Goal: Task Accomplishment & Management: Manage account settings

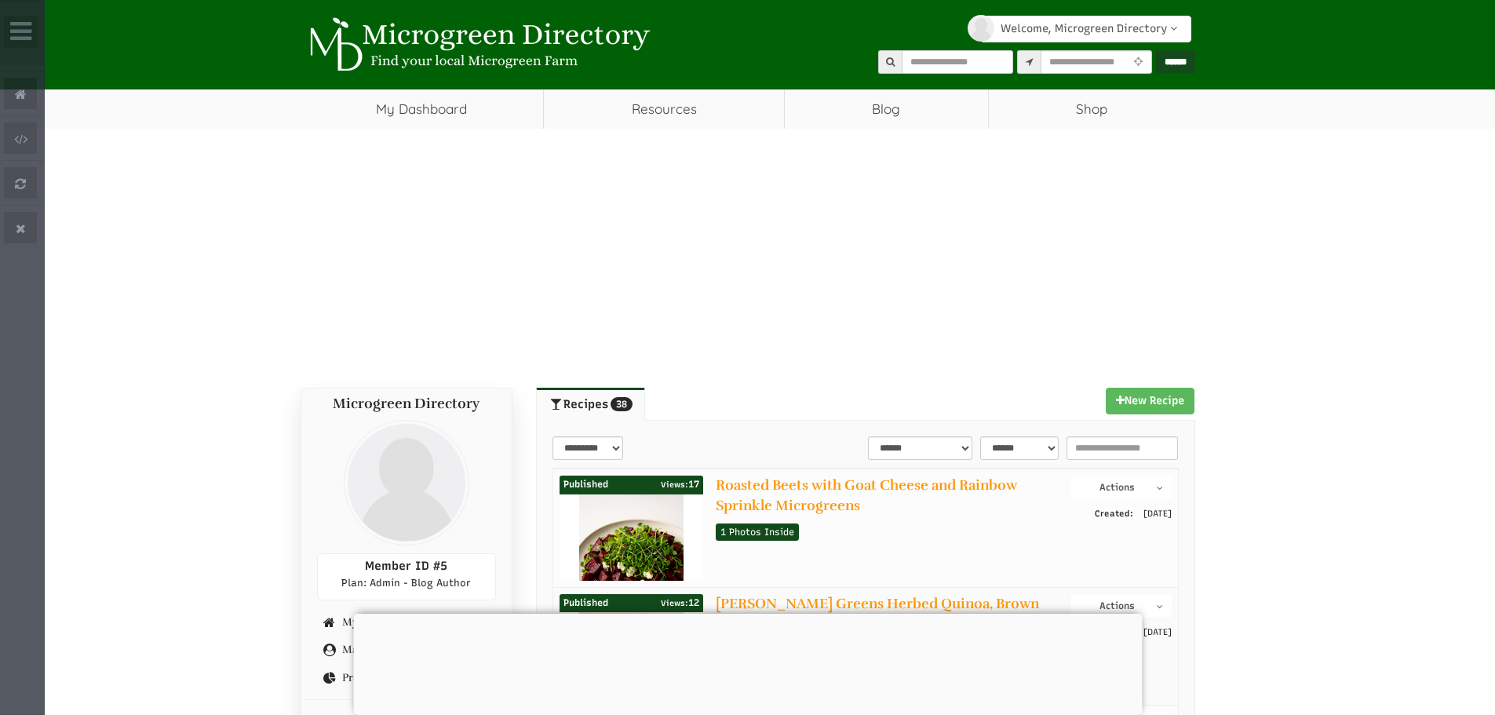
select select "Widget ng Pagsasalin ng Wika"
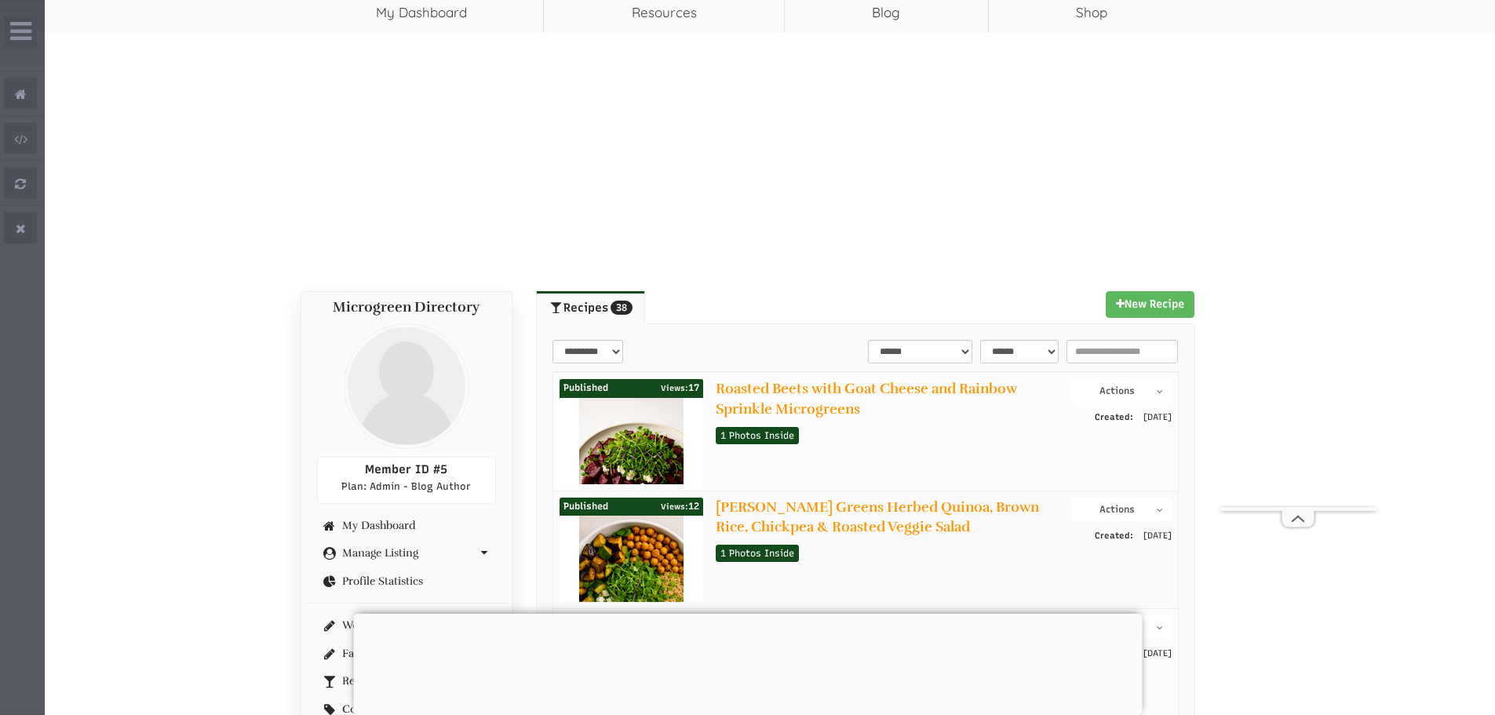
scroll to position [235, 0]
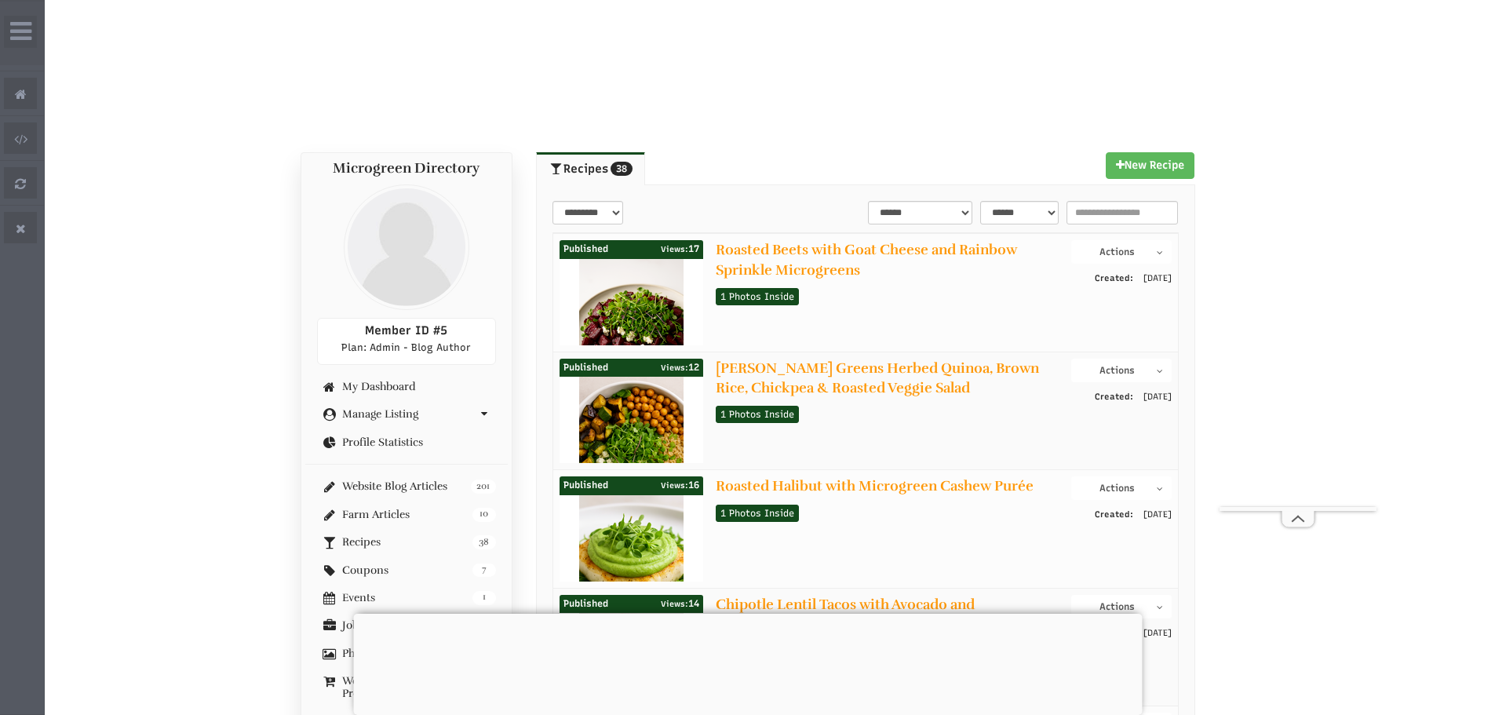
click at [766, 613] on div at bounding box center [747, 613] width 788 height 0
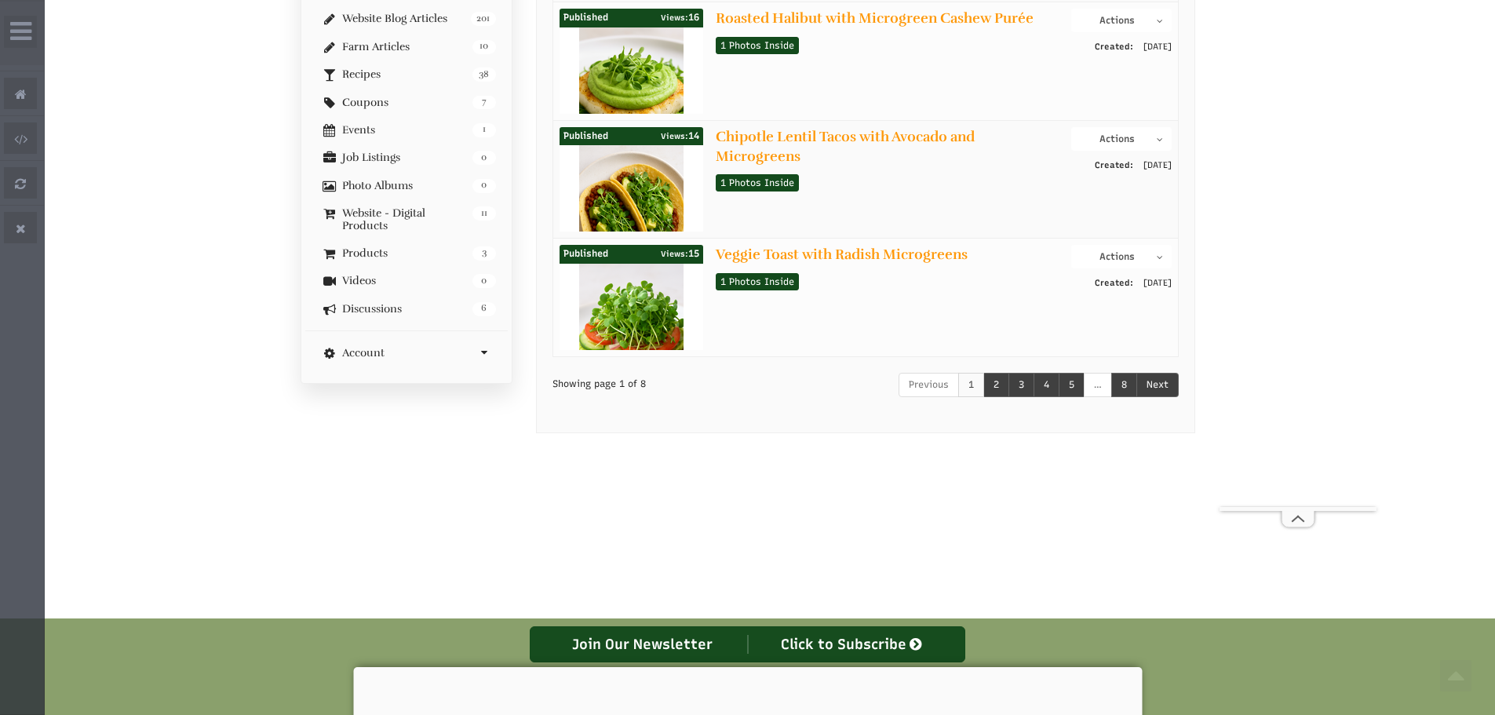
scroll to position [706, 0]
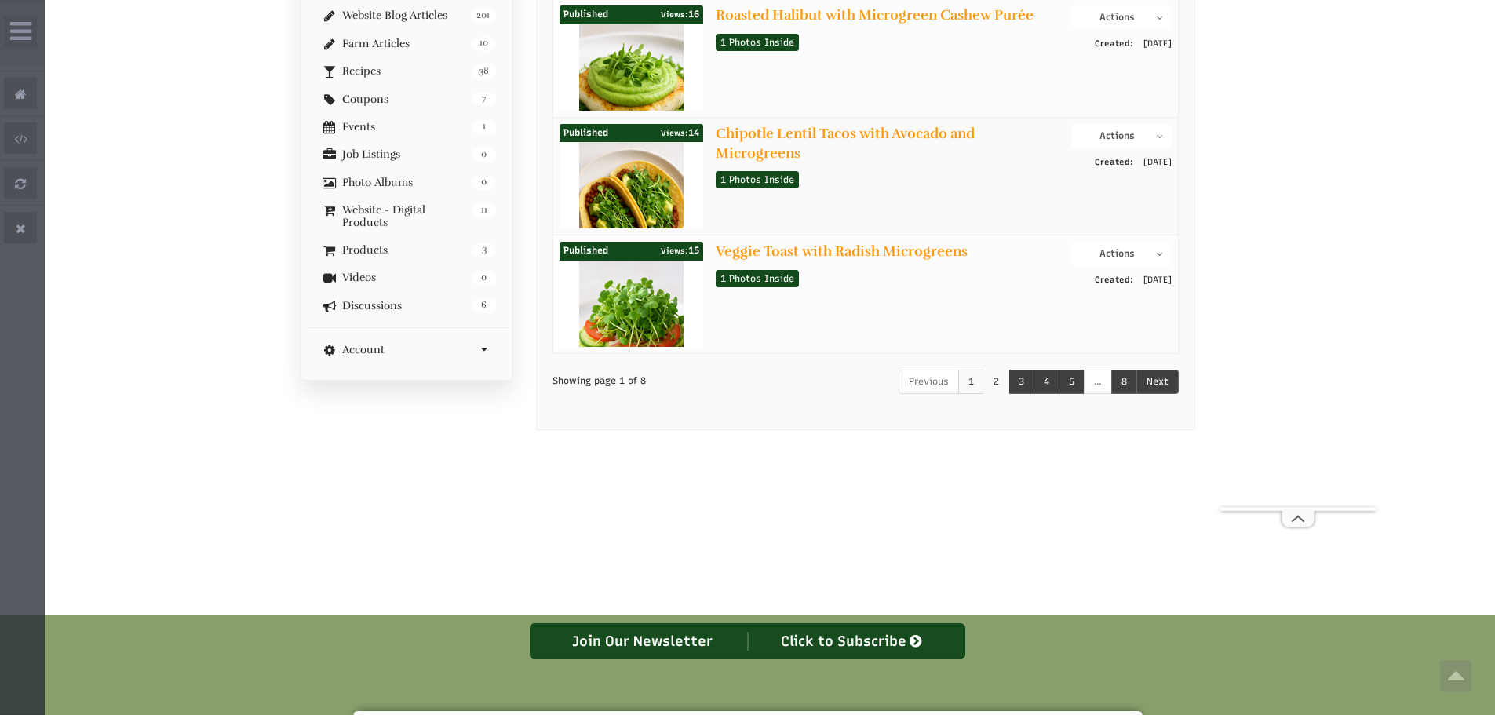
click at [1000, 388] on link "2" at bounding box center [996, 382] width 26 height 24
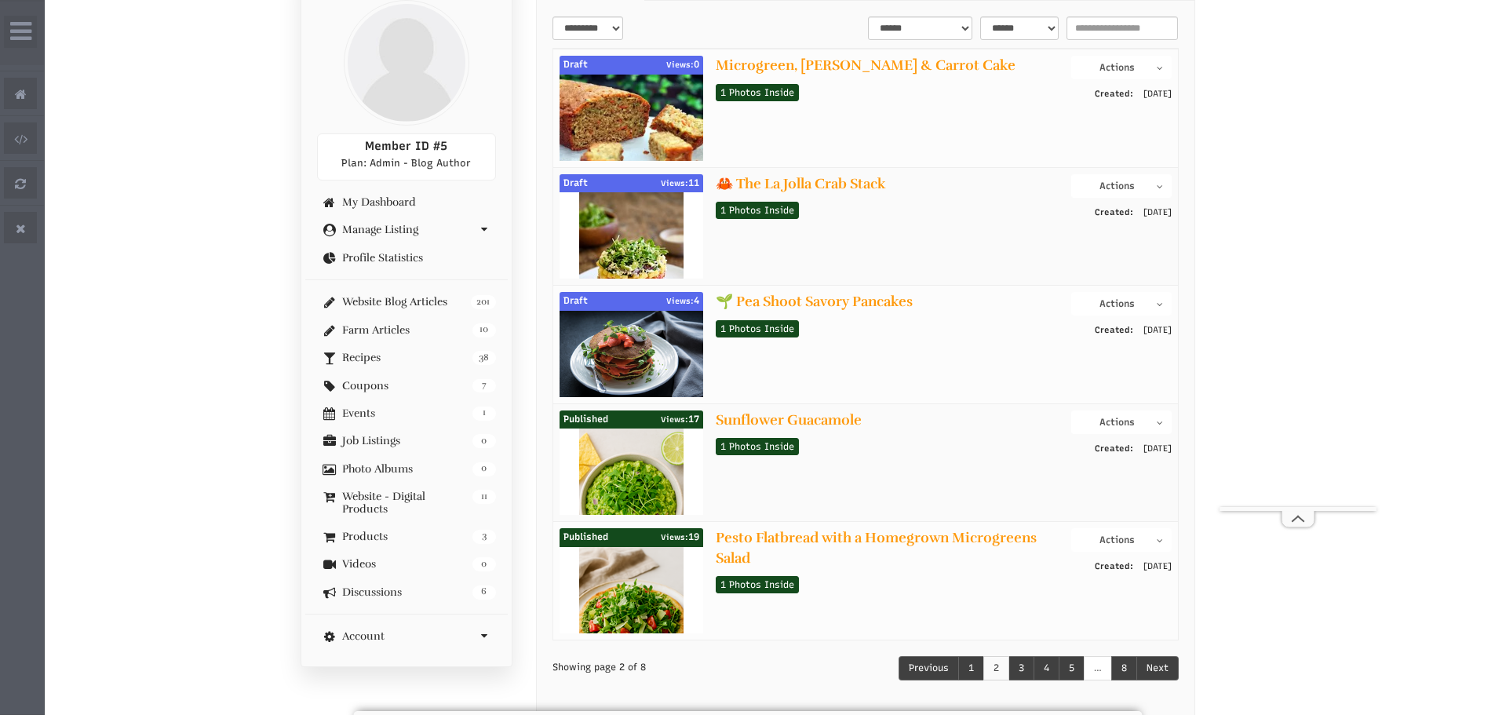
scroll to position [392, 0]
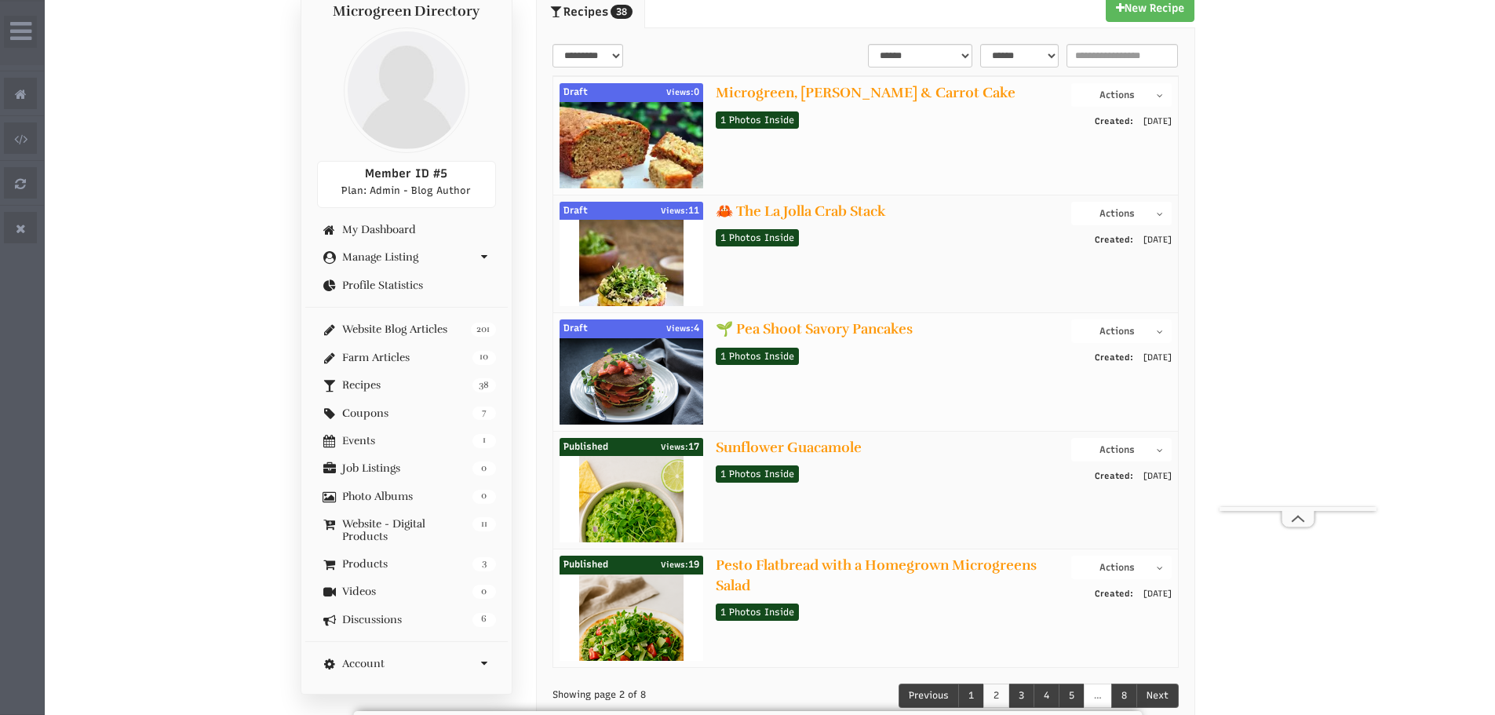
click at [1143, 219] on button "Actions" at bounding box center [1121, 214] width 100 height 24
click at [1118, 258] on link "Edit Post" at bounding box center [1109, 259] width 124 height 19
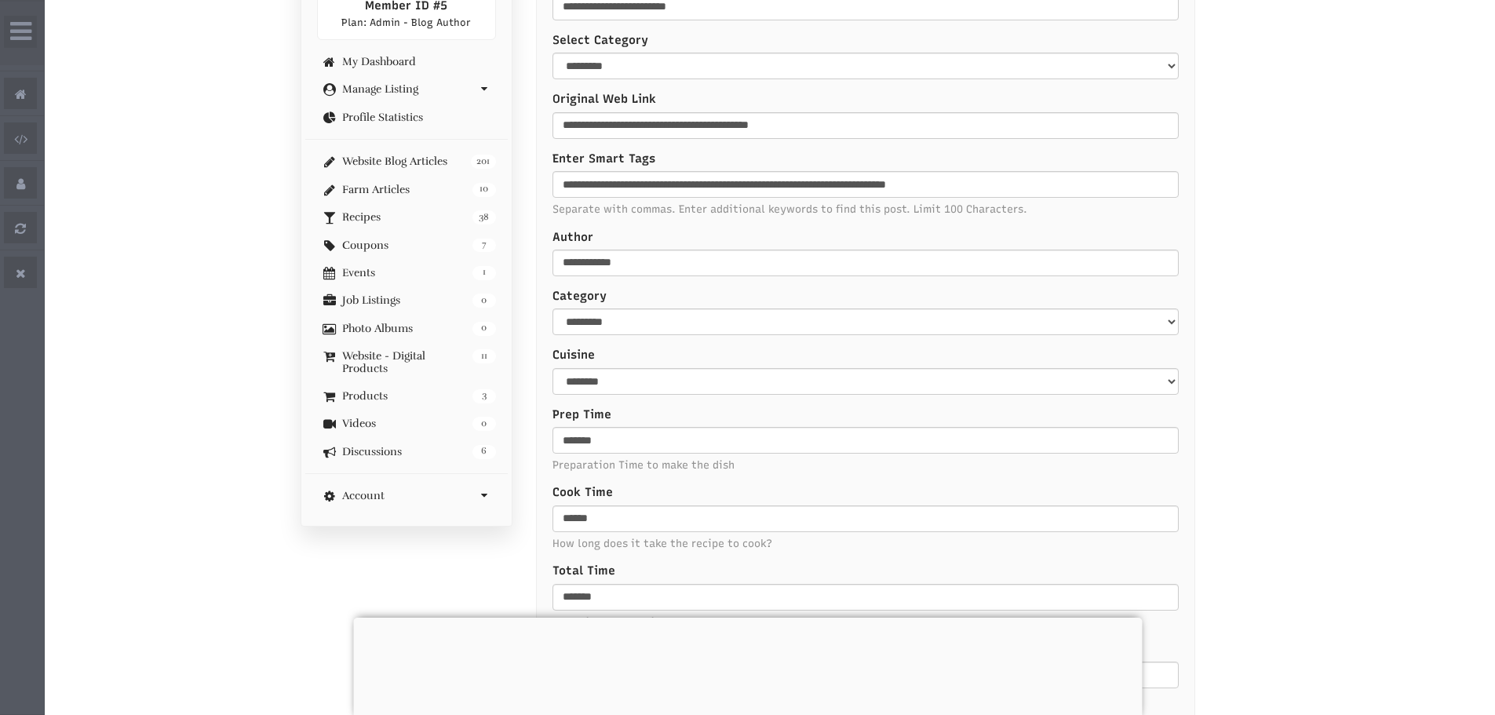
select select "Widget ng Pagsasalin ng Wika"
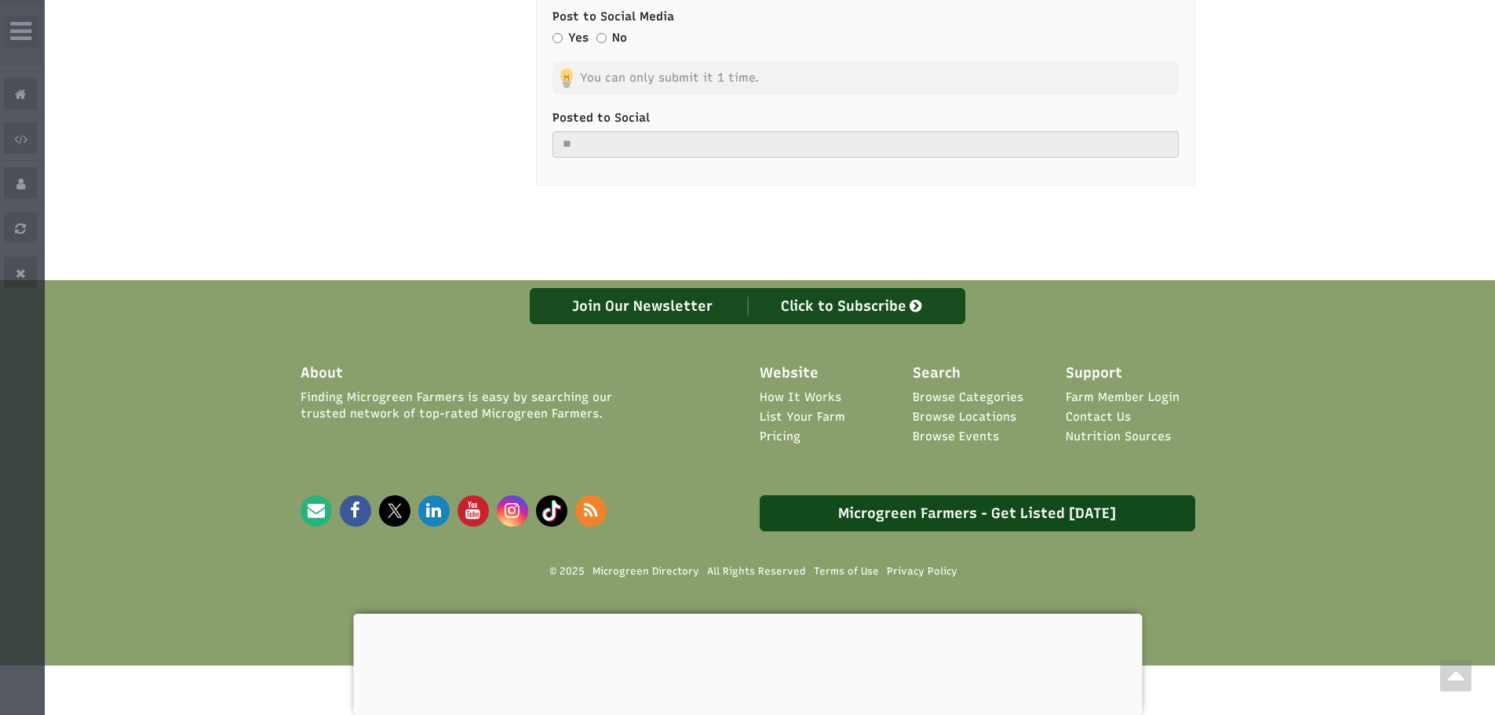
scroll to position [2279, 0]
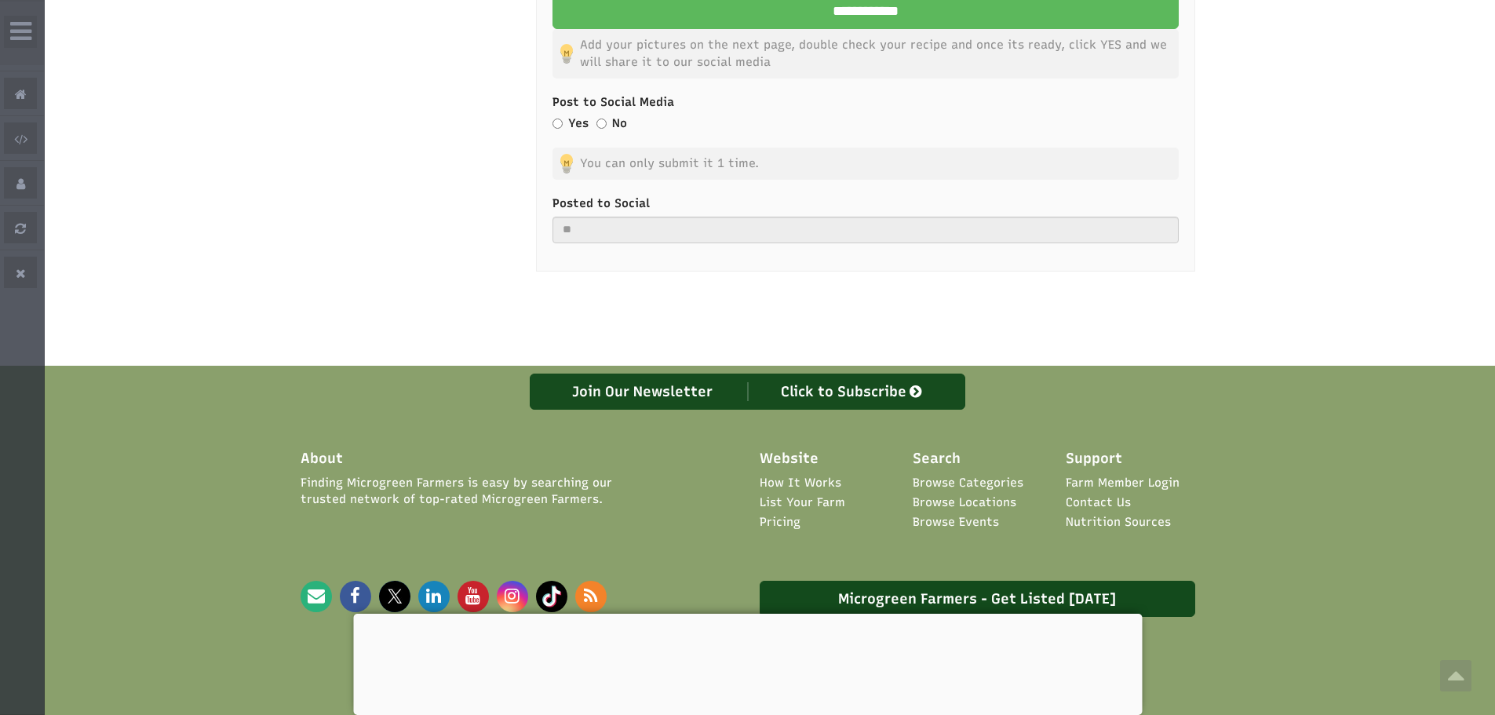
click at [555, 117] on div "Yes" at bounding box center [570, 125] width 36 height 20
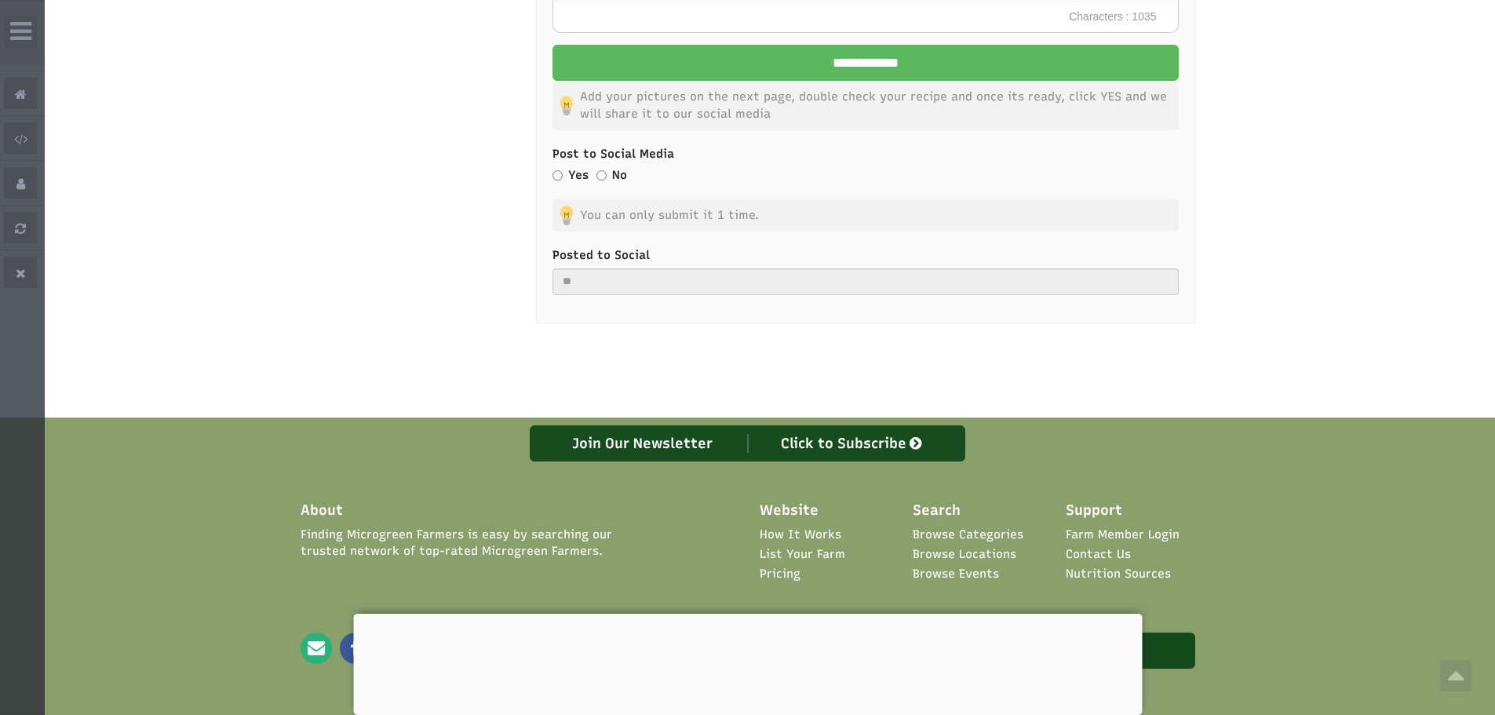
scroll to position [2201, 0]
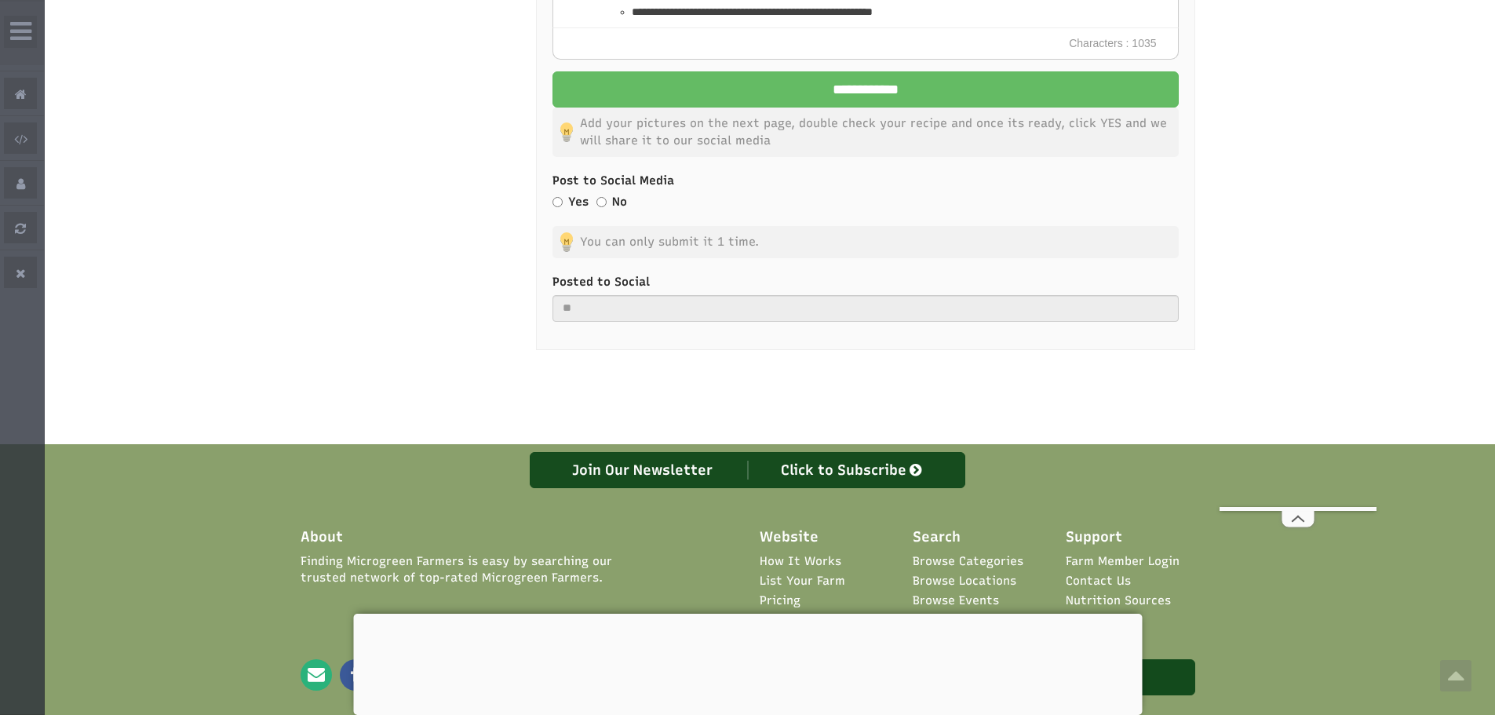
click at [753, 106] on input "**********" at bounding box center [865, 89] width 626 height 36
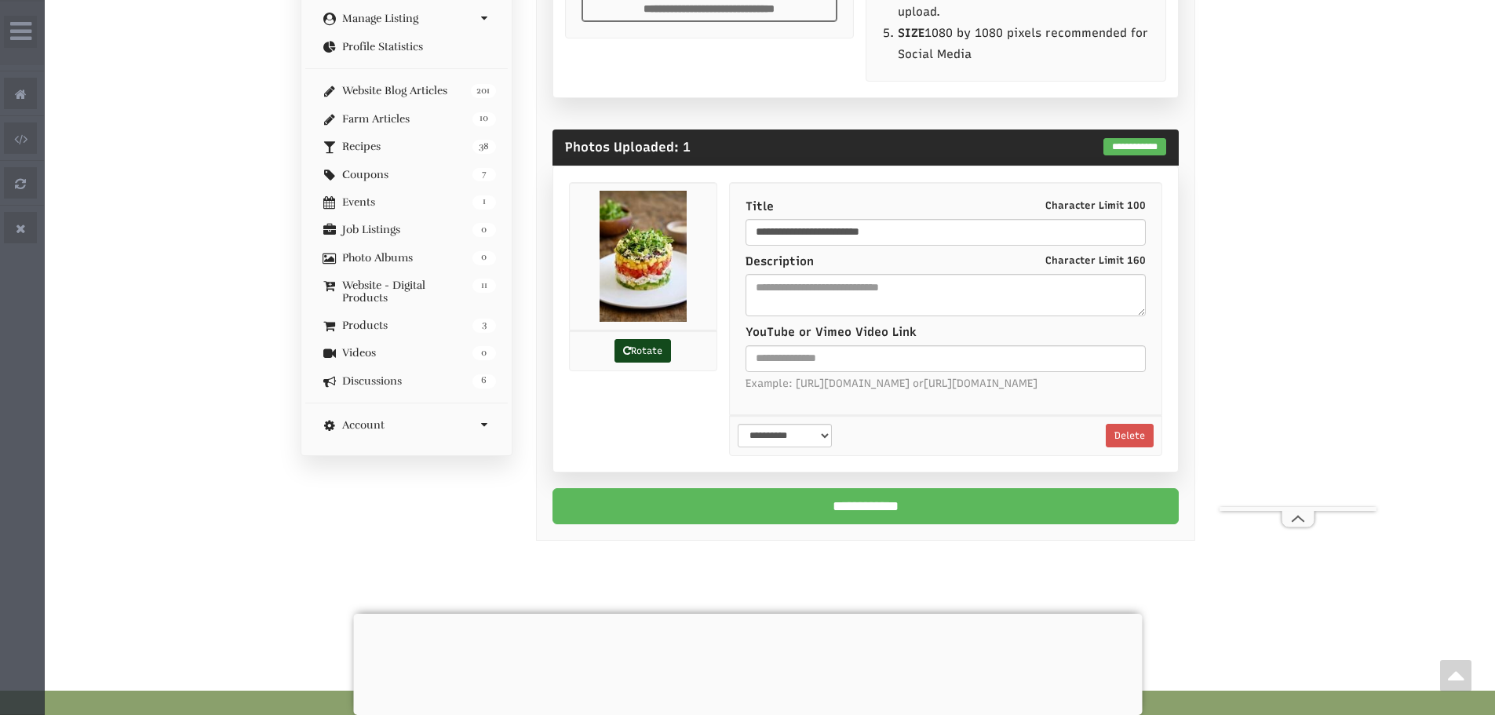
scroll to position [706, 0]
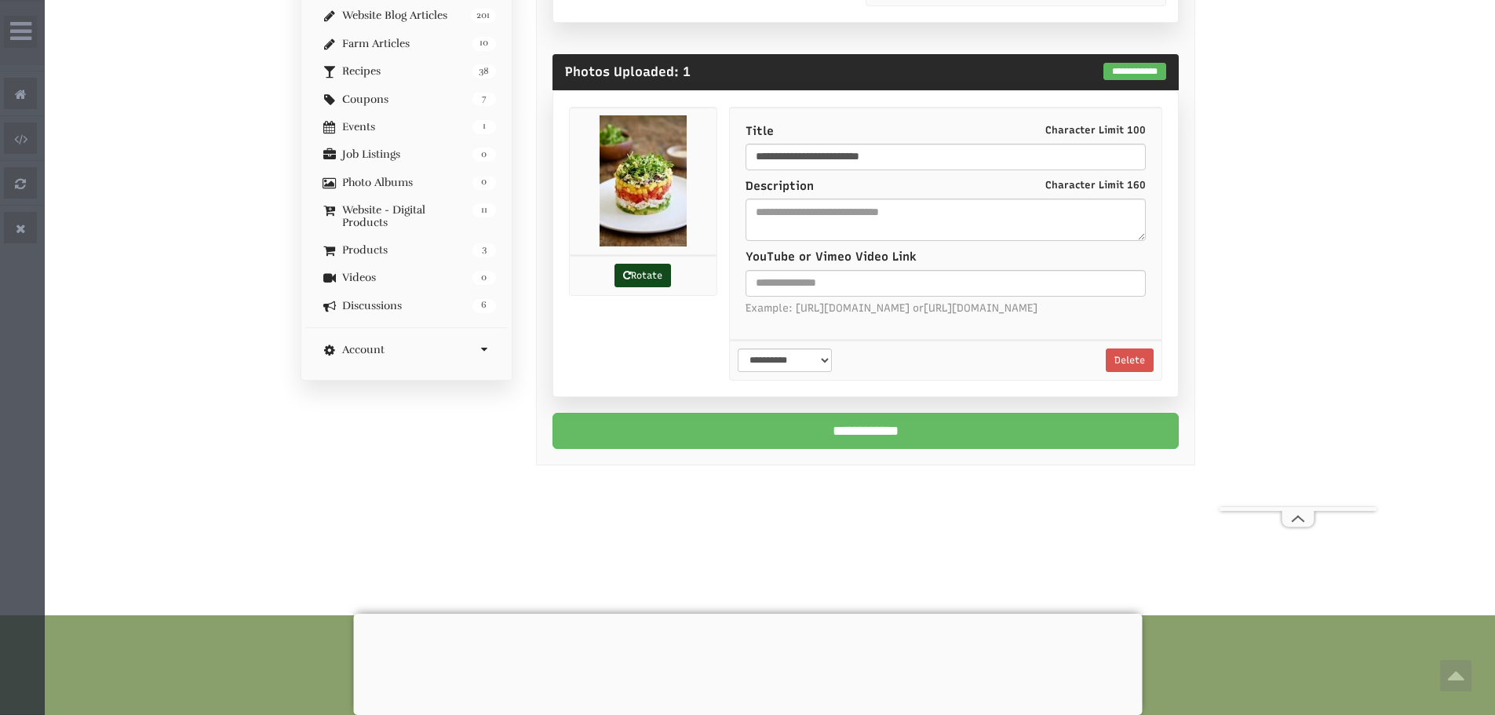
click at [952, 439] on input "**********" at bounding box center [865, 431] width 626 height 36
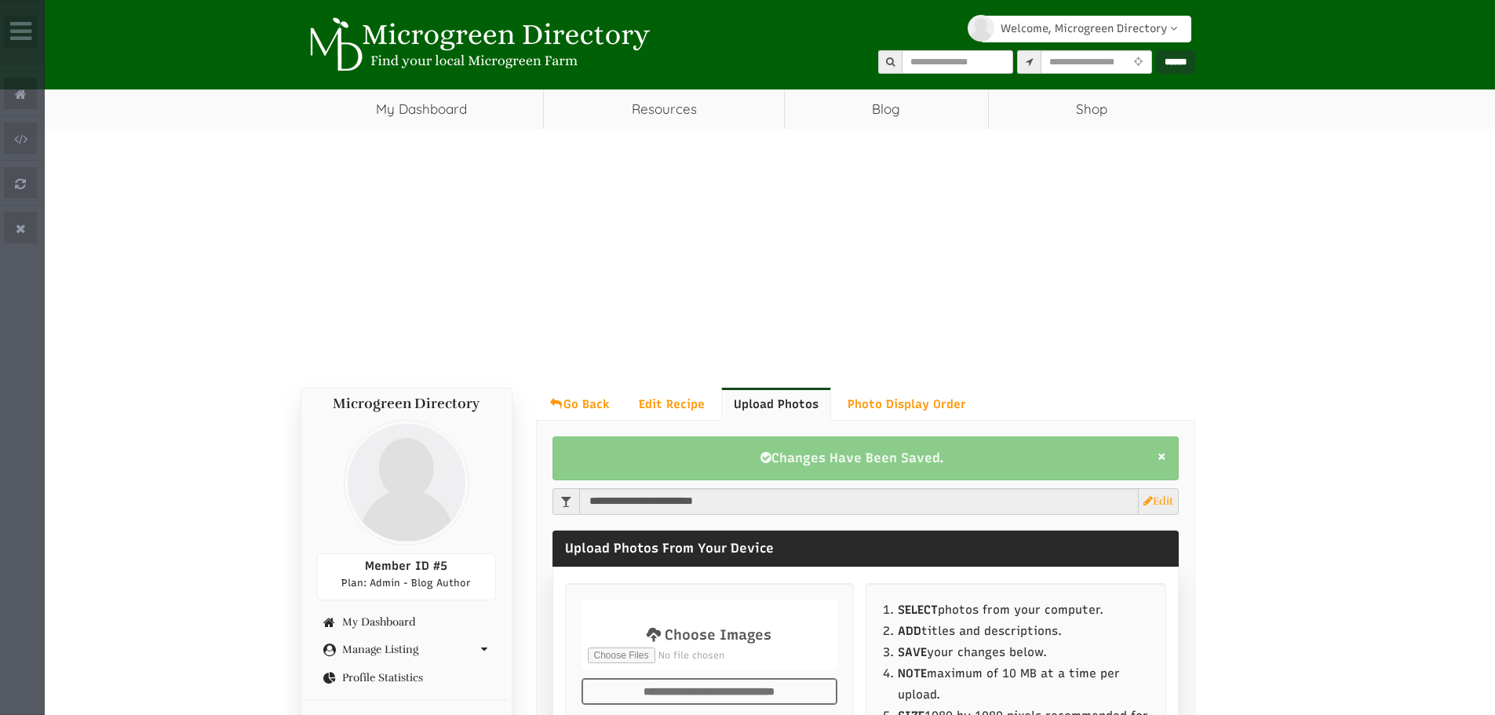
select select "Widget ng Pagsasalin ng Wika"
